Goal: Information Seeking & Learning: Learn about a topic

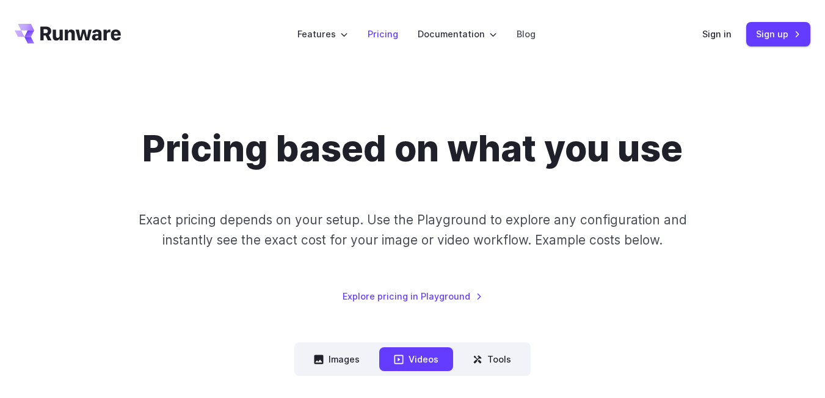
click at [377, 37] on link "Pricing" at bounding box center [383, 34] width 31 height 14
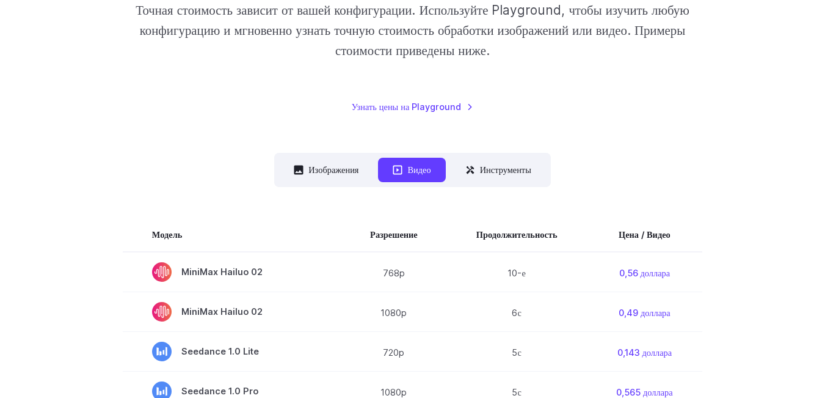
scroll to position [366, 0]
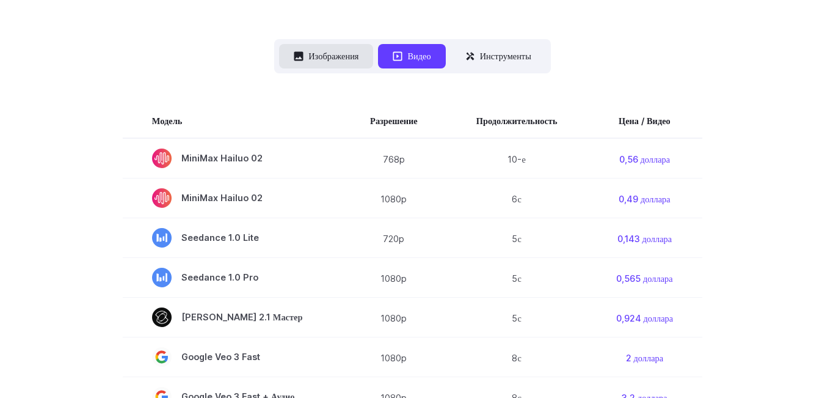
click at [332, 57] on font "Изображения" at bounding box center [333, 56] width 50 height 10
click at [329, 58] on font "Изображения" at bounding box center [333, 56] width 50 height 10
click at [317, 52] on font "Изображения" at bounding box center [333, 56] width 50 height 10
click at [431, 52] on button "Видео" at bounding box center [411, 56] width 67 height 24
click at [508, 54] on font "Инструменты" at bounding box center [505, 56] width 51 height 10
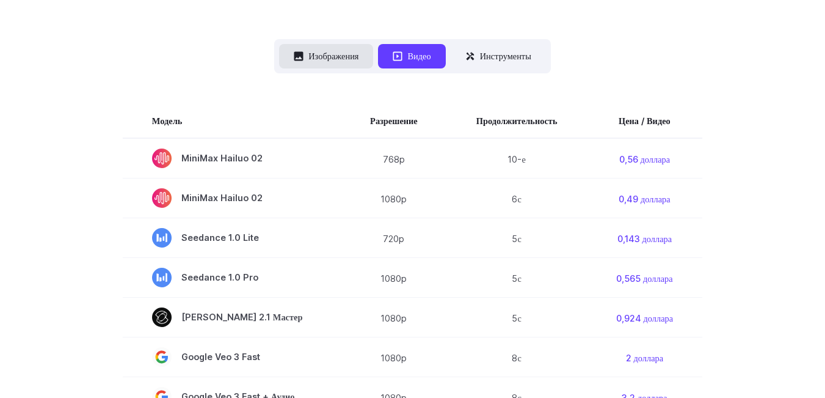
click at [336, 63] on font "Изображения" at bounding box center [333, 56] width 50 height 14
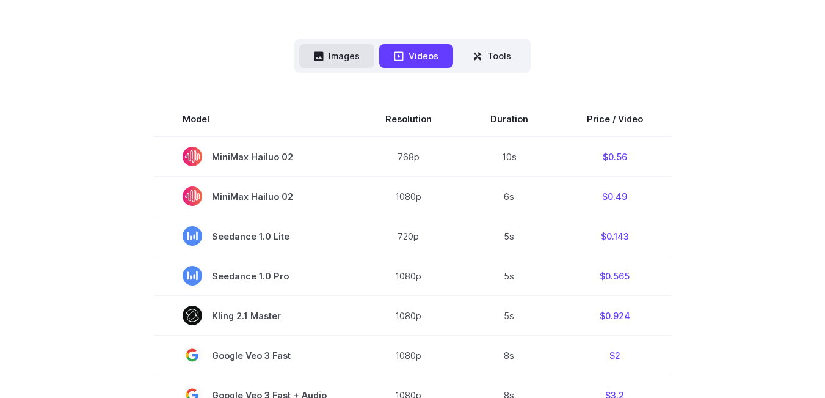
click at [354, 53] on button "Images" at bounding box center [336, 56] width 75 height 24
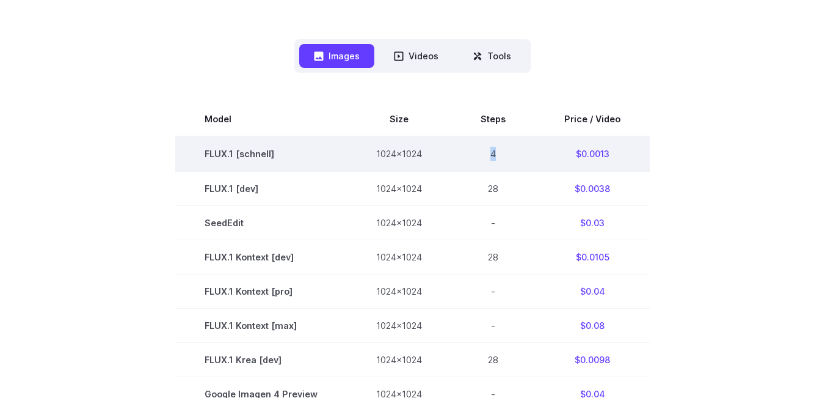
click at [495, 155] on td "4" at bounding box center [493, 153] width 84 height 35
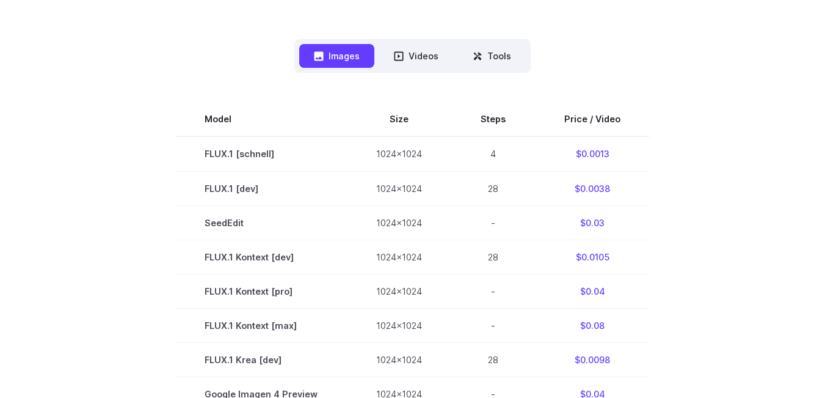
click at [114, 198] on section "Model Size Steps Price / Video FLUX.1 [schnell] 1024x1024 4 $0.0013 FLUX.1 [dev…" at bounding box center [413, 393] width 796 height 582
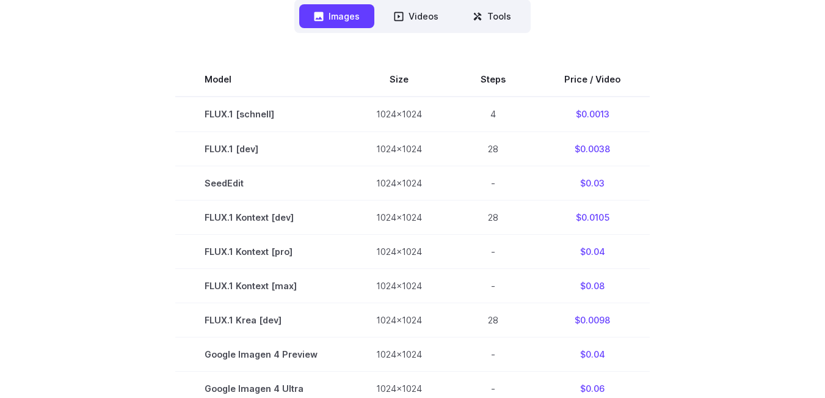
scroll to position [364, 0]
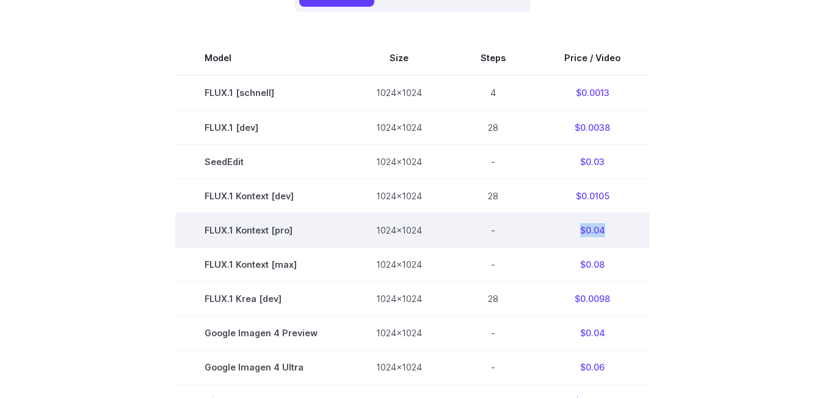
drag, startPoint x: 604, startPoint y: 229, endPoint x: 576, endPoint y: 229, distance: 28.1
click at [576, 229] on td "$0.04" at bounding box center [592, 230] width 115 height 34
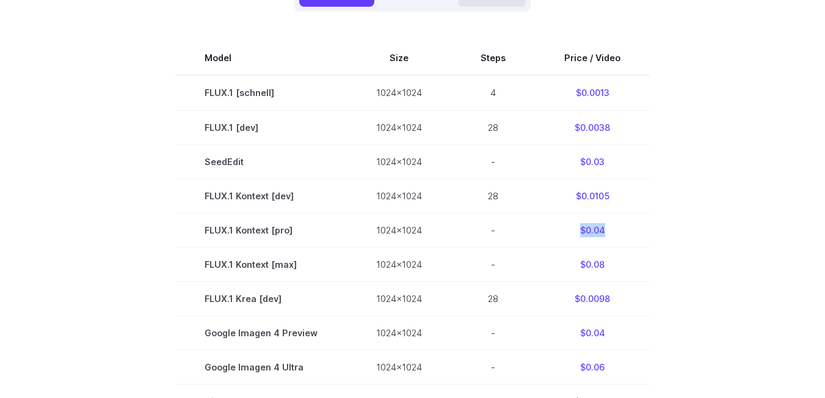
copy td "$0.04"
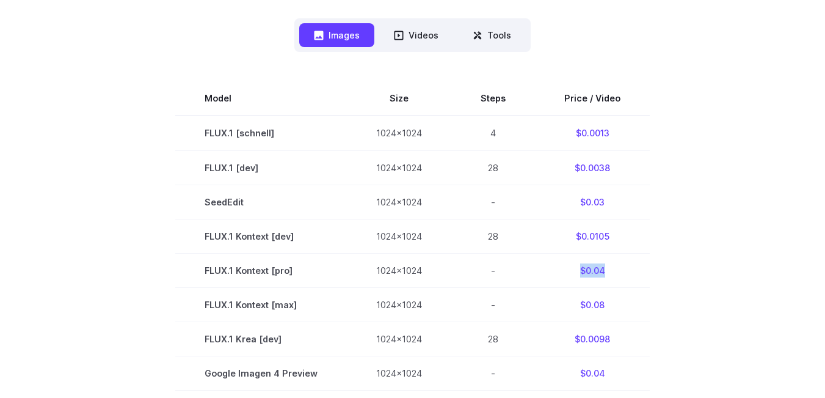
scroll to position [328, 0]
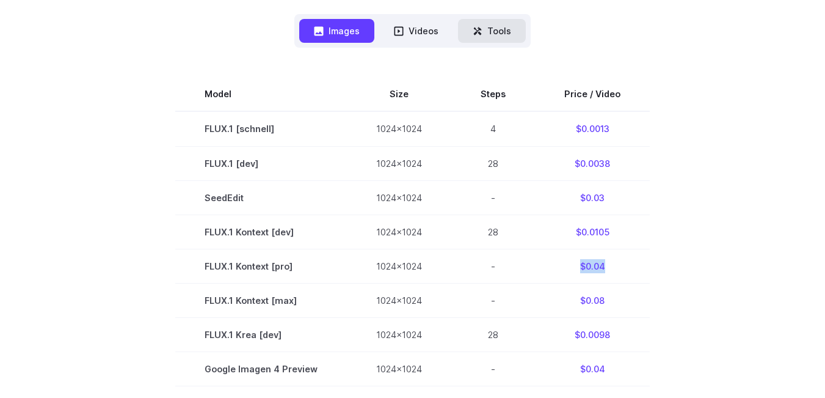
click at [505, 33] on button "Tools" at bounding box center [492, 31] width 68 height 24
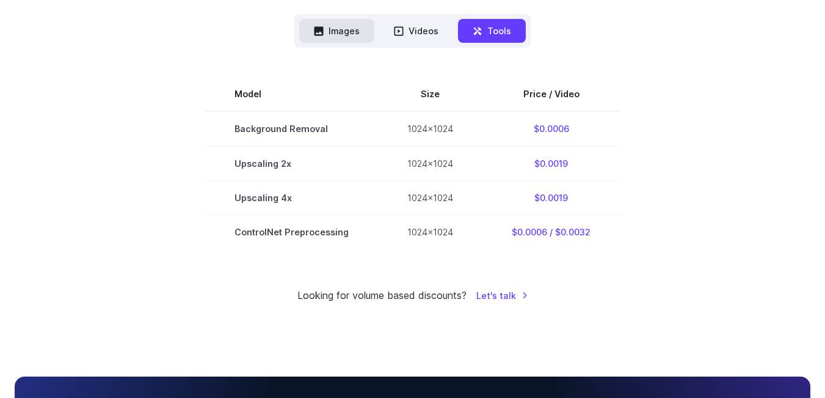
click at [332, 32] on button "Images" at bounding box center [336, 31] width 75 height 24
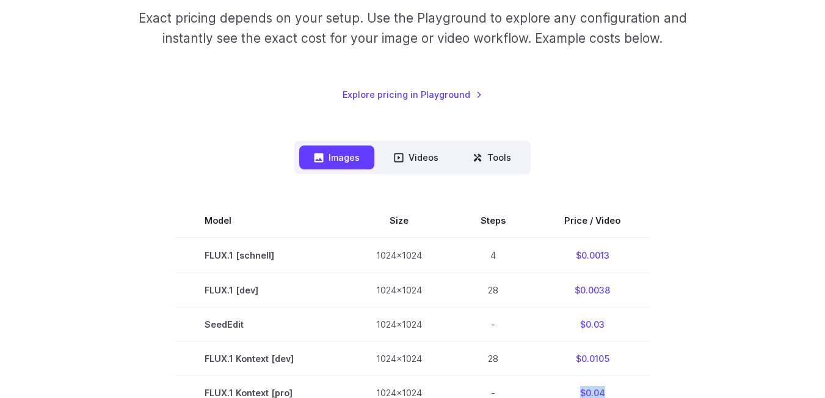
scroll to position [167, 0]
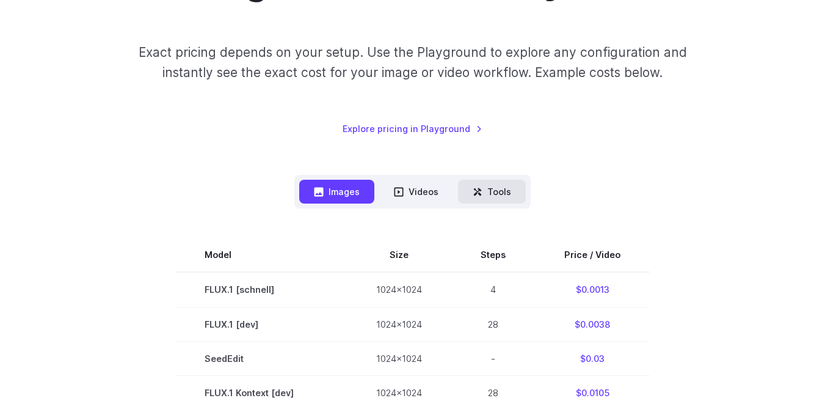
click at [502, 195] on button "Tools" at bounding box center [492, 192] width 68 height 24
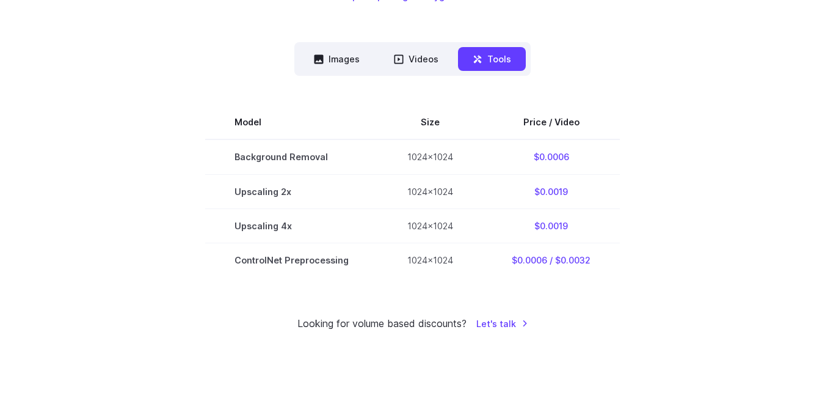
scroll to position [351, 0]
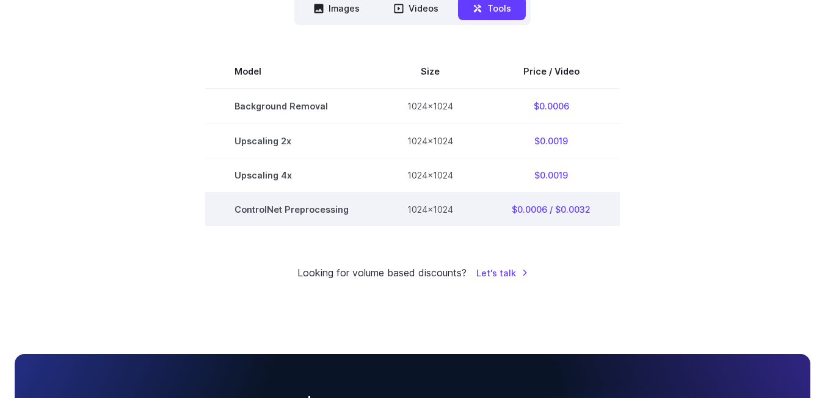
click at [248, 206] on td "ControlNet Preprocessing" at bounding box center [291, 209] width 173 height 34
click at [328, 214] on td "ControlNet Preprocessing" at bounding box center [291, 209] width 173 height 34
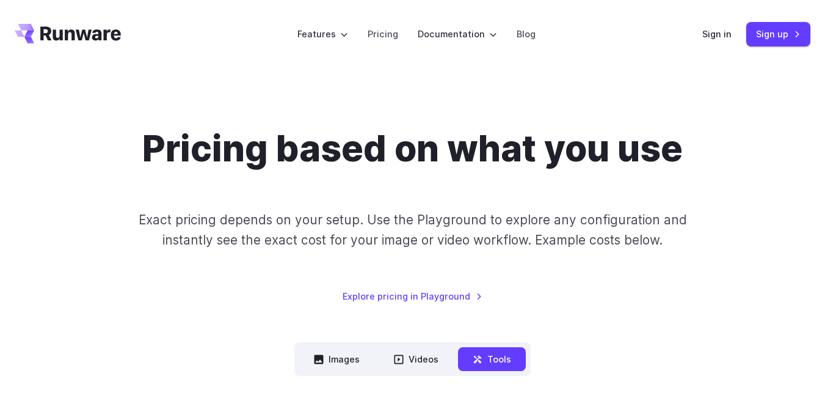
scroll to position [244, 0]
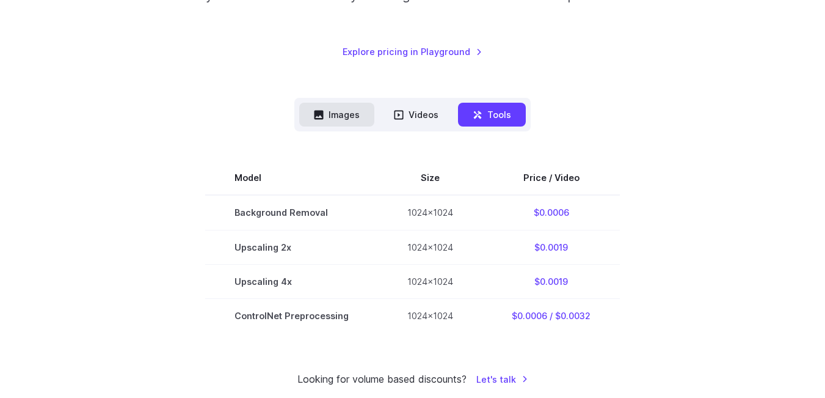
click at [343, 117] on button "Images" at bounding box center [336, 115] width 75 height 24
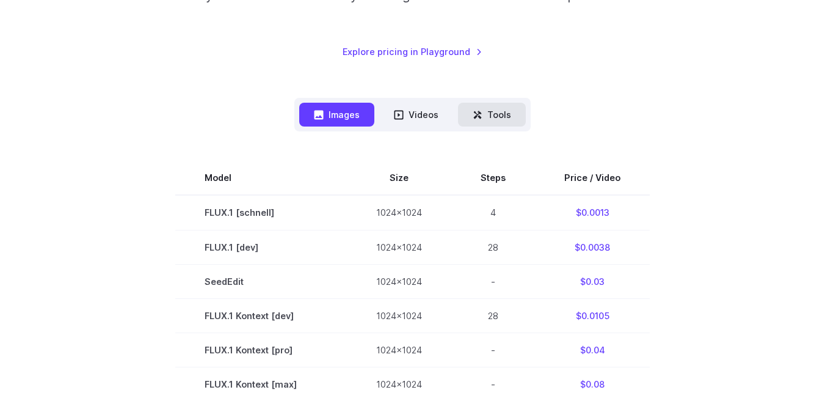
click at [495, 123] on button "Tools" at bounding box center [492, 115] width 68 height 24
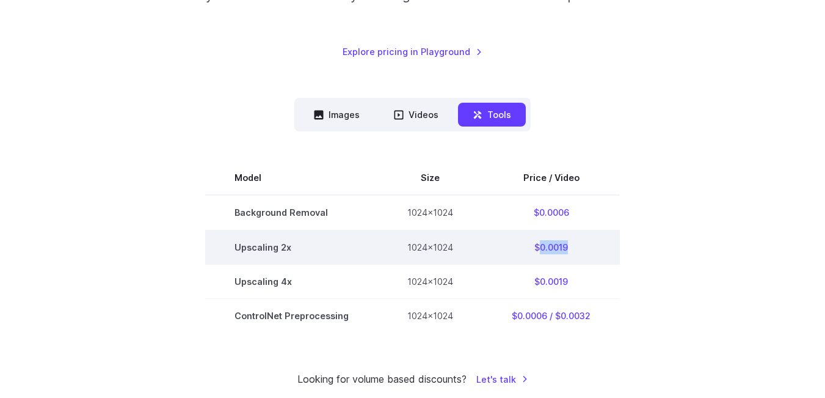
drag, startPoint x: 570, startPoint y: 247, endPoint x: 539, endPoint y: 249, distance: 30.6
click at [539, 249] on td "$0.0019" at bounding box center [551, 247] width 137 height 34
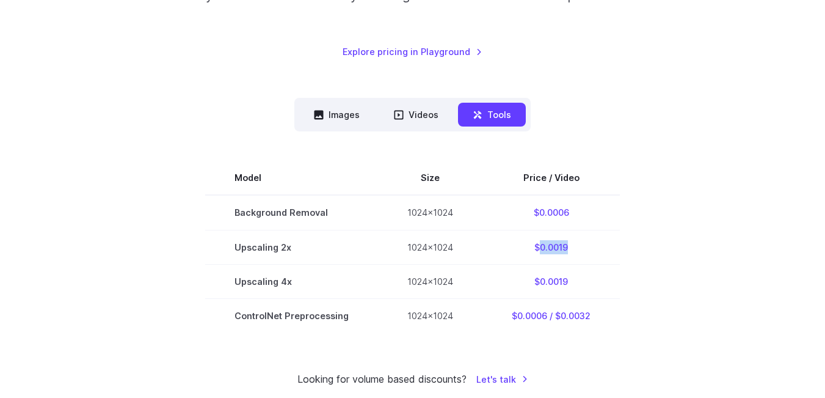
copy td "0.0019"
click at [340, 103] on button "Images" at bounding box center [336, 115] width 75 height 24
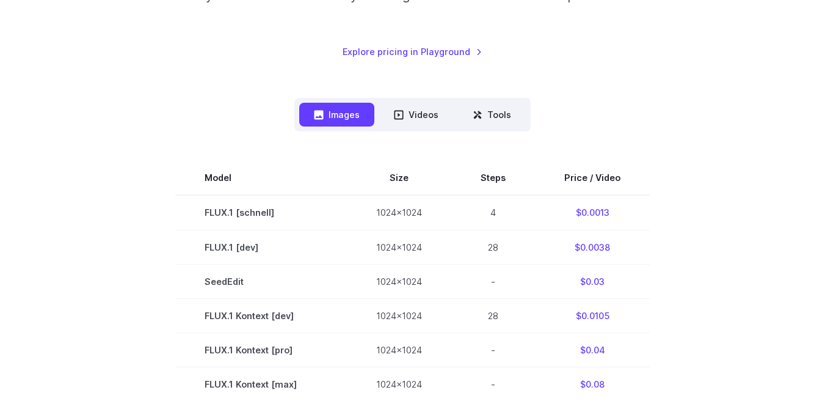
click at [493, 102] on nav "Images Videos Tools ****** ****** *****" at bounding box center [412, 115] width 236 height 34
click at [487, 115] on button "Tools" at bounding box center [492, 115] width 68 height 24
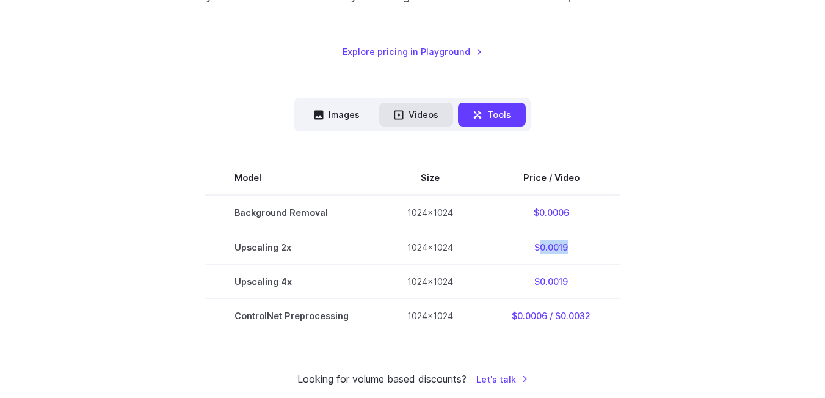
click at [412, 117] on button "Videos" at bounding box center [416, 115] width 74 height 24
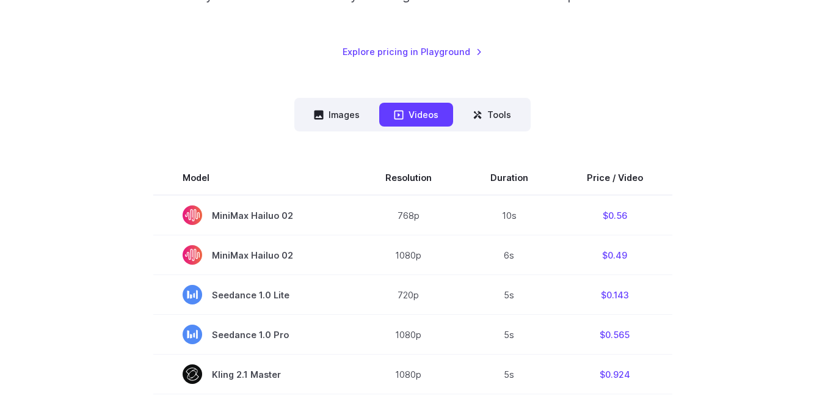
drag, startPoint x: 353, startPoint y: 117, endPoint x: 318, endPoint y: 131, distance: 38.3
click at [351, 117] on button "Images" at bounding box center [336, 115] width 75 height 24
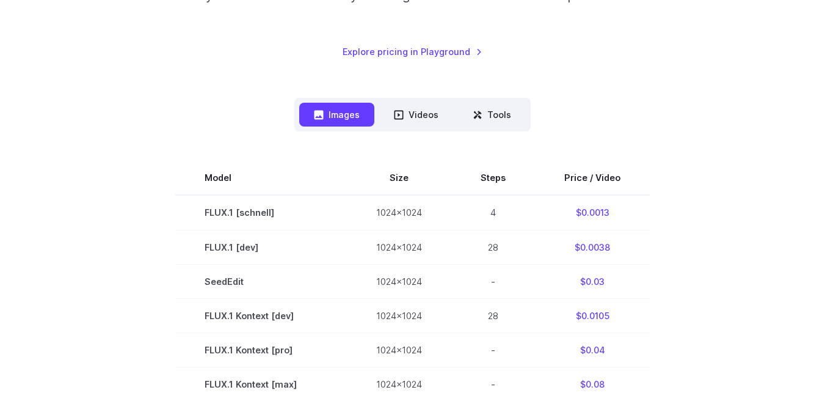
click at [180, 76] on div "Pricing based on what you use Exact pricing depends on your setup. Use the Play…" at bounding box center [413, 340] width 796 height 915
